Goal: Find specific page/section: Find specific page/section

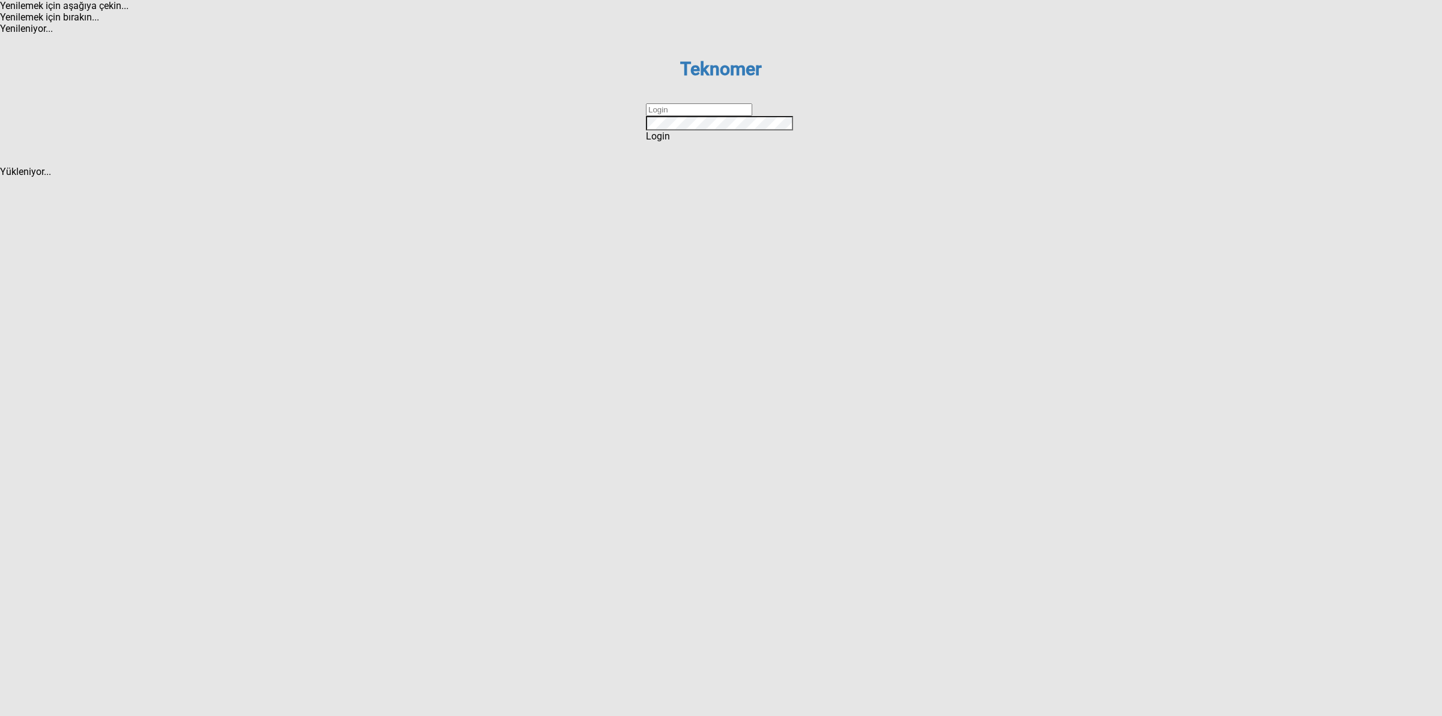
drag, startPoint x: 736, startPoint y: 362, endPoint x: 746, endPoint y: 368, distance: 11.7
click at [736, 116] on input "text" at bounding box center [699, 109] width 106 height 13
type input "DİZEM"
click at [670, 142] on span "Login" at bounding box center [658, 135] width 24 height 11
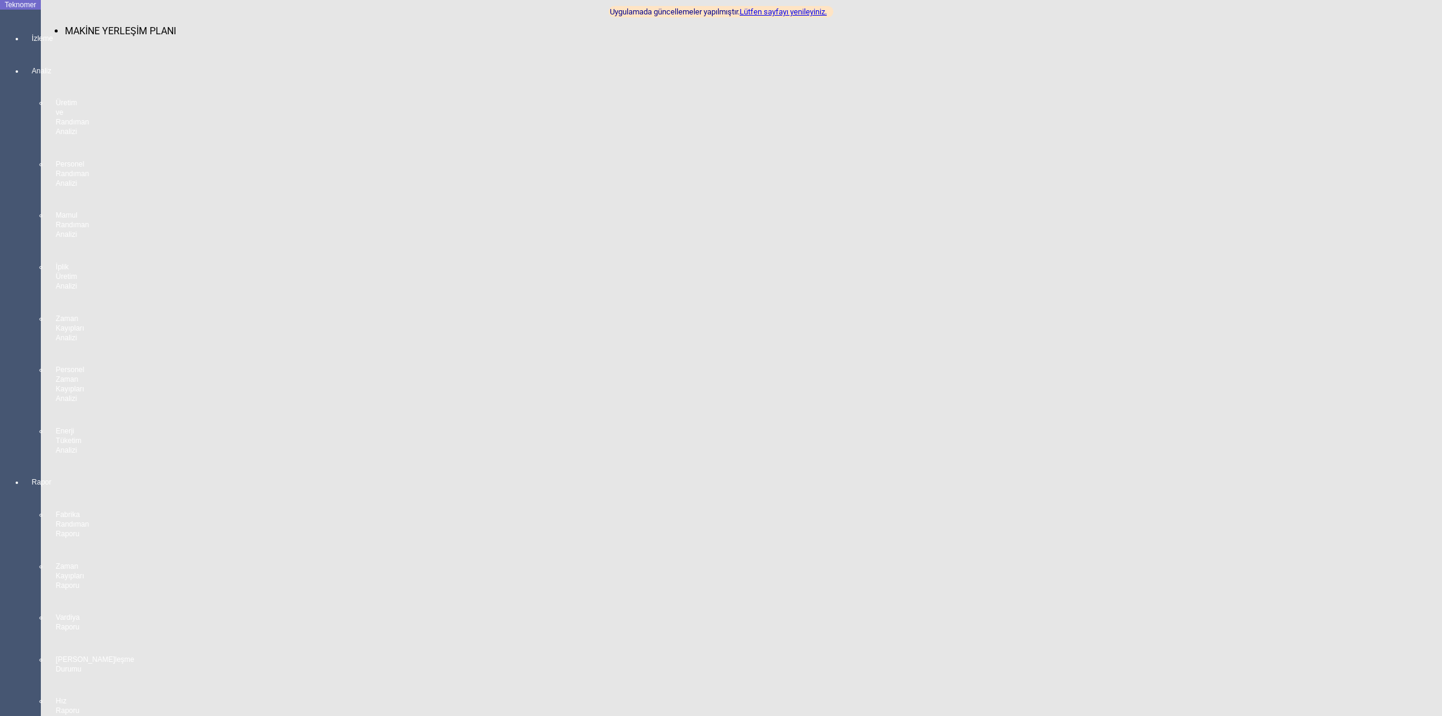
click at [24, 49] on div at bounding box center [32, 49] width 17 height 0
click at [91, 25] on span "MAKİNE YERLEŞİM PLANI" at bounding box center [120, 30] width 111 height 11
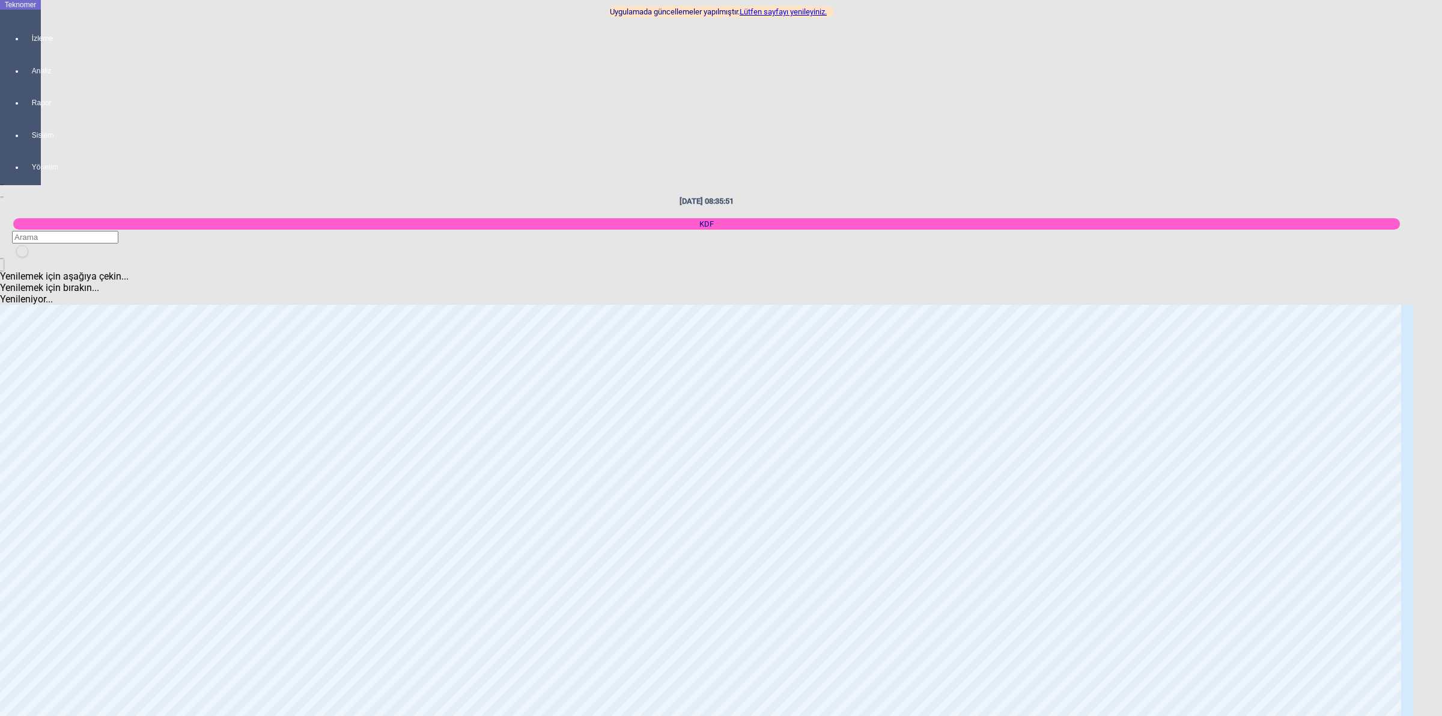
click at [788, 10] on link "Lütfen sayfayı yenileyiniz." at bounding box center [783, 11] width 87 height 9
